Goal: Navigation & Orientation: Find specific page/section

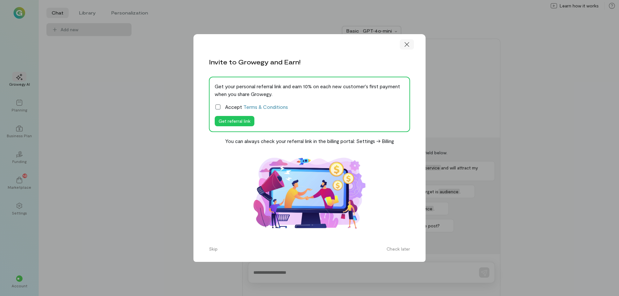
click at [410, 44] on div at bounding box center [407, 44] width 14 height 10
